Goal: Check status: Check status

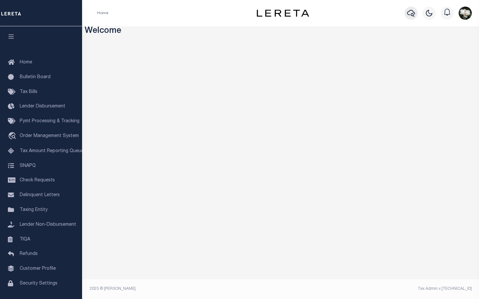
click at [413, 15] on icon "button" at bounding box center [412, 13] width 8 height 8
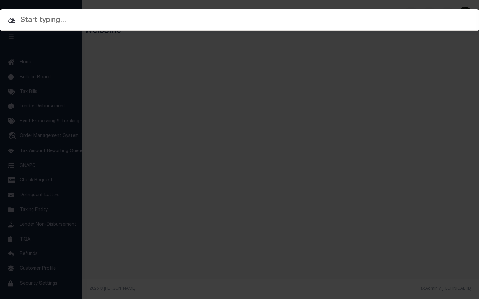
drag, startPoint x: 54, startPoint y: 22, endPoint x: 116, endPoint y: 10, distance: 63.2
click at [66, 21] on input "text" at bounding box center [239, 21] width 479 height 12
click at [57, 18] on input "text" at bounding box center [239, 21] width 479 height 12
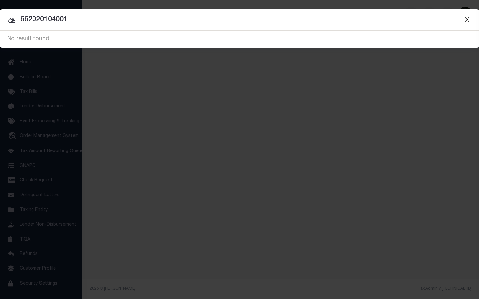
drag, startPoint x: 108, startPoint y: 22, endPoint x: -18, endPoint y: 19, distance: 126.6
click at [0, 19] on html "Home Profile" at bounding box center [239, 149] width 479 height 299
click at [97, 24] on input "662020104001" at bounding box center [239, 20] width 479 height 12
drag, startPoint x: 77, startPoint y: 23, endPoint x: 14, endPoint y: 11, distance: 63.9
click at [14, 11] on div "Include Loans TBM Customers Borrowers Payments (Lender Non-Disb) Payments (Lend…" at bounding box center [239, 28] width 479 height 38
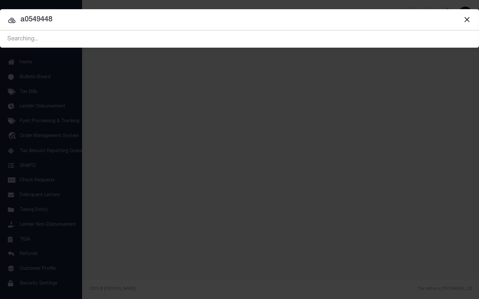
type input "a0549448"
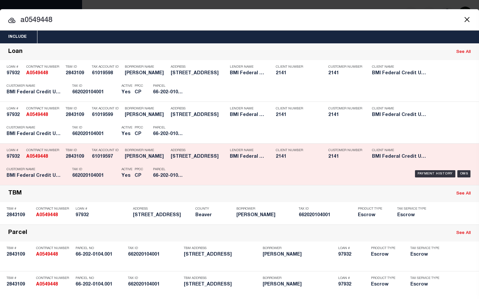
click at [333, 168] on div "Payment History OMS" at bounding box center [333, 173] width 280 height 19
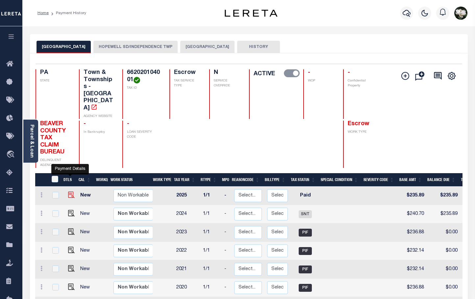
click at [71, 192] on img "" at bounding box center [71, 195] width 7 height 7
checkbox input "true"
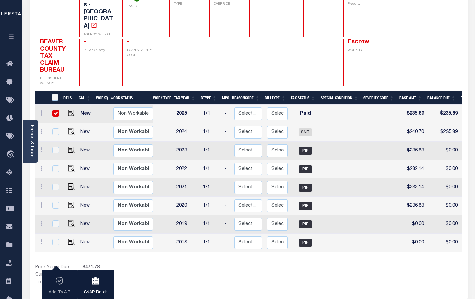
drag, startPoint x: 54, startPoint y: 90, endPoint x: 62, endPoint y: 90, distance: 8.2
click at [55, 110] on input "checkbox" at bounding box center [55, 113] width 7 height 7
checkbox input "false"
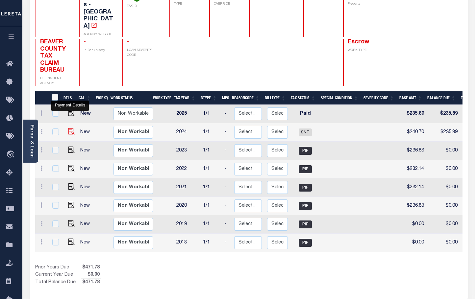
click at [70, 128] on img "" at bounding box center [71, 131] width 7 height 7
checkbox input "true"
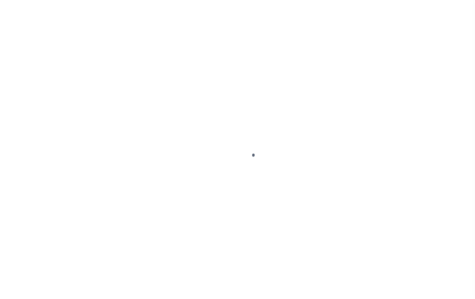
select select "PYD"
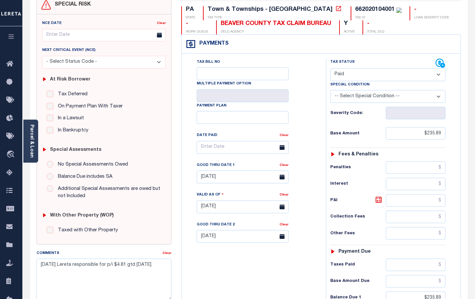
scroll to position [1, 0]
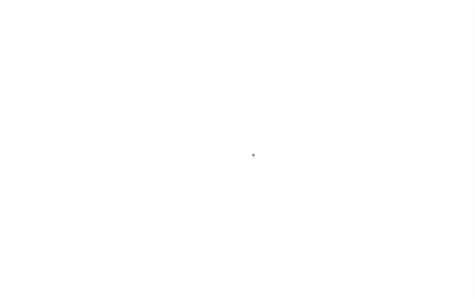
select select "SNT"
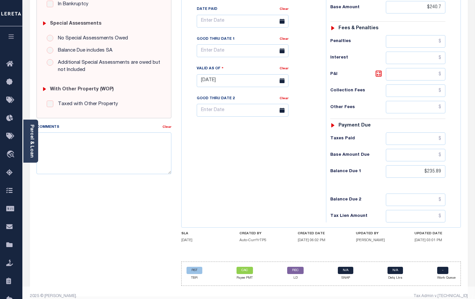
scroll to position [191, 0]
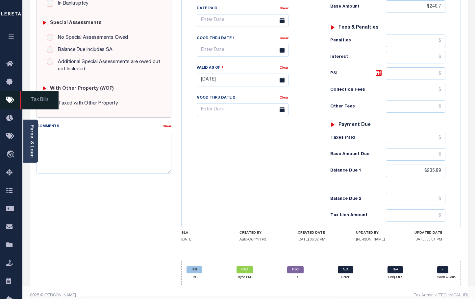
click at [12, 97] on icon at bounding box center [11, 100] width 11 height 8
